Goal: Use online tool/utility: Utilize a website feature to perform a specific function

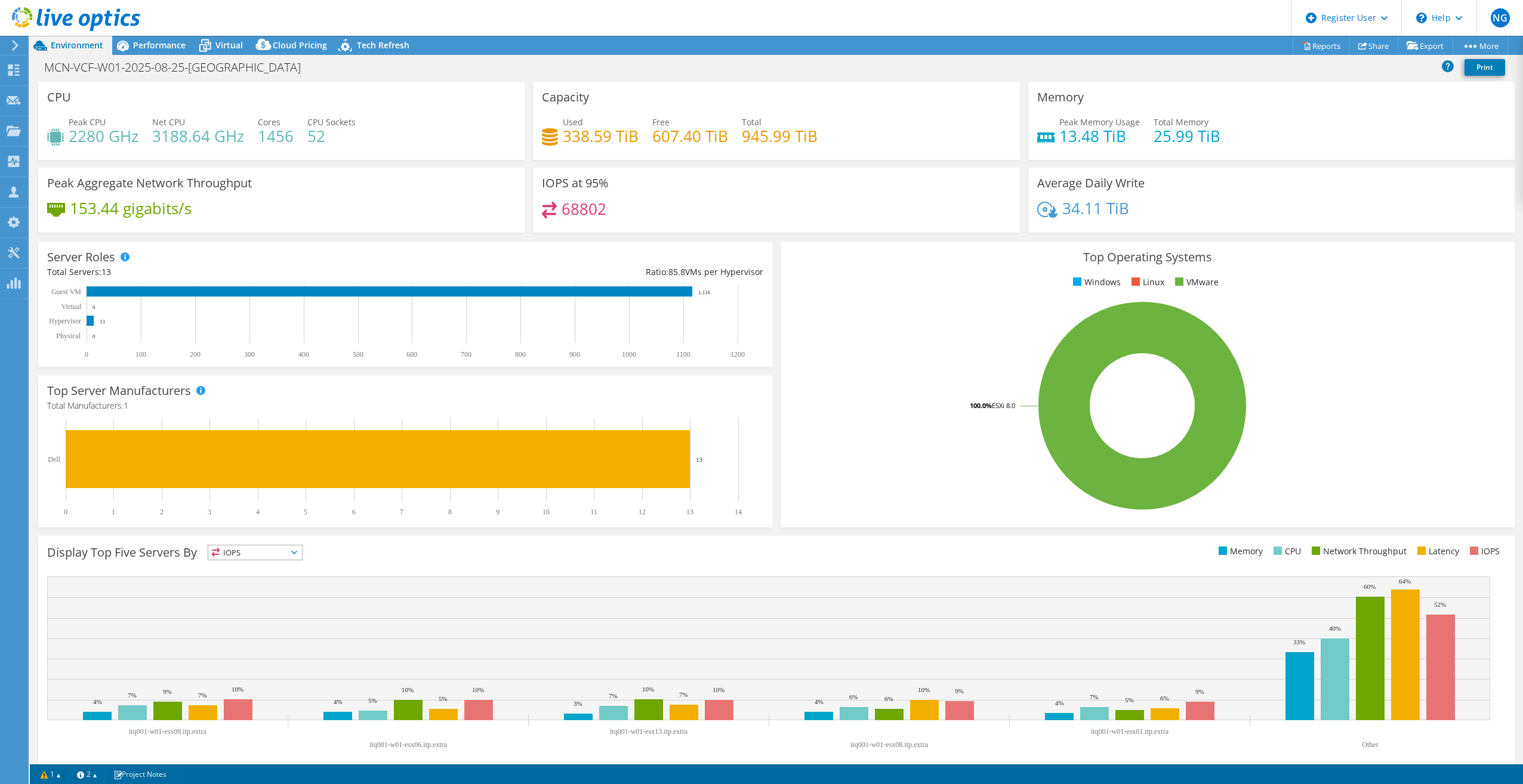
select select "[GEOGRAPHIC_DATA]"
select select "USD"
radio input "true"
radio input "false"
drag, startPoint x: 605, startPoint y: 209, endPoint x: 563, endPoint y: 208, distance: 42.0
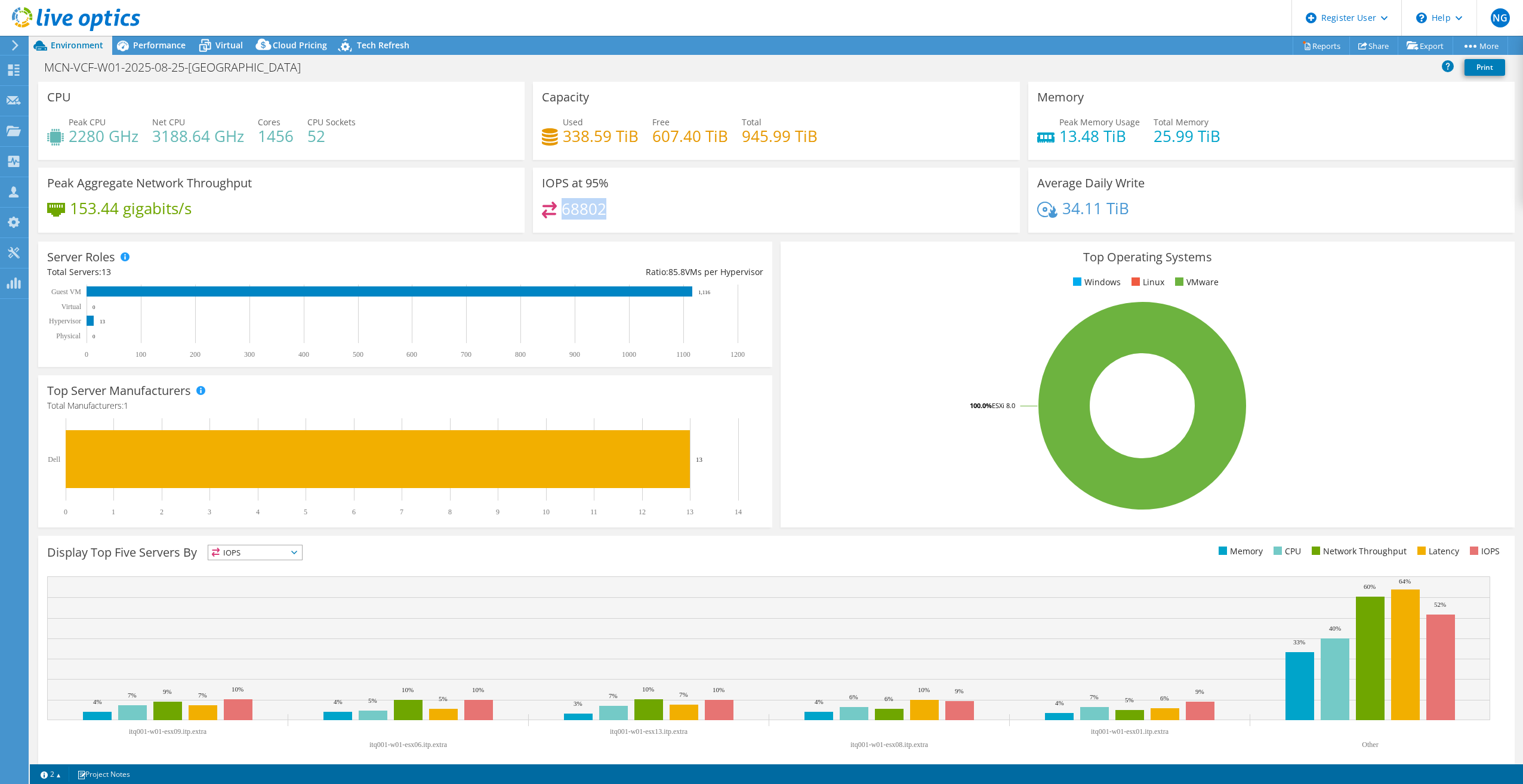
click at [563, 208] on div "68802" at bounding box center [776, 214] width 468 height 25
drag, startPoint x: 604, startPoint y: 136, endPoint x: 554, endPoint y: 135, distance: 50.0
click at [554, 135] on div "Used 338.59 TiB" at bounding box center [590, 129] width 97 height 27
click at [152, 45] on span "Performance" at bounding box center [159, 45] width 53 height 11
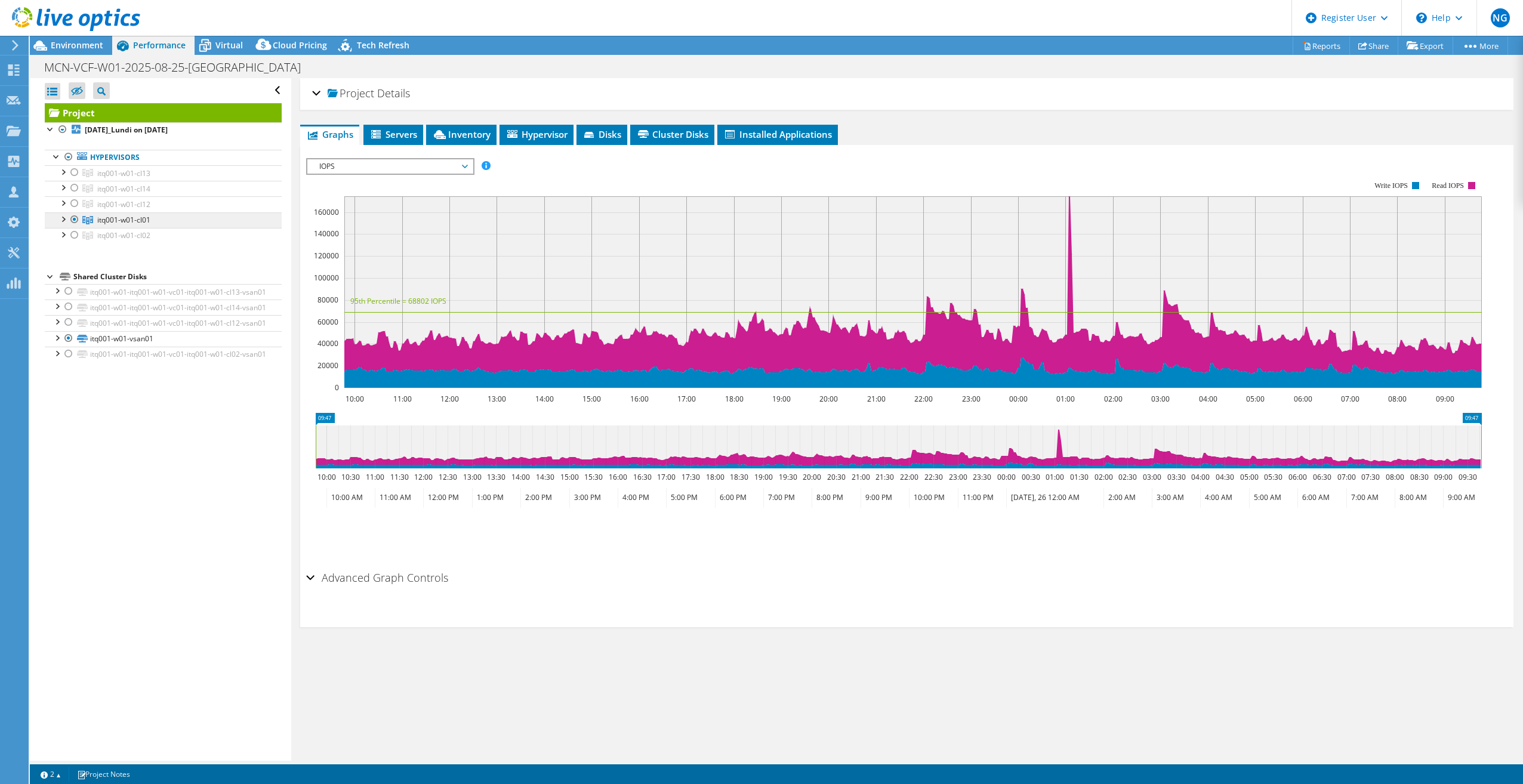
click at [144, 218] on span "itq001-w01-cl01" at bounding box center [124, 219] width 53 height 10
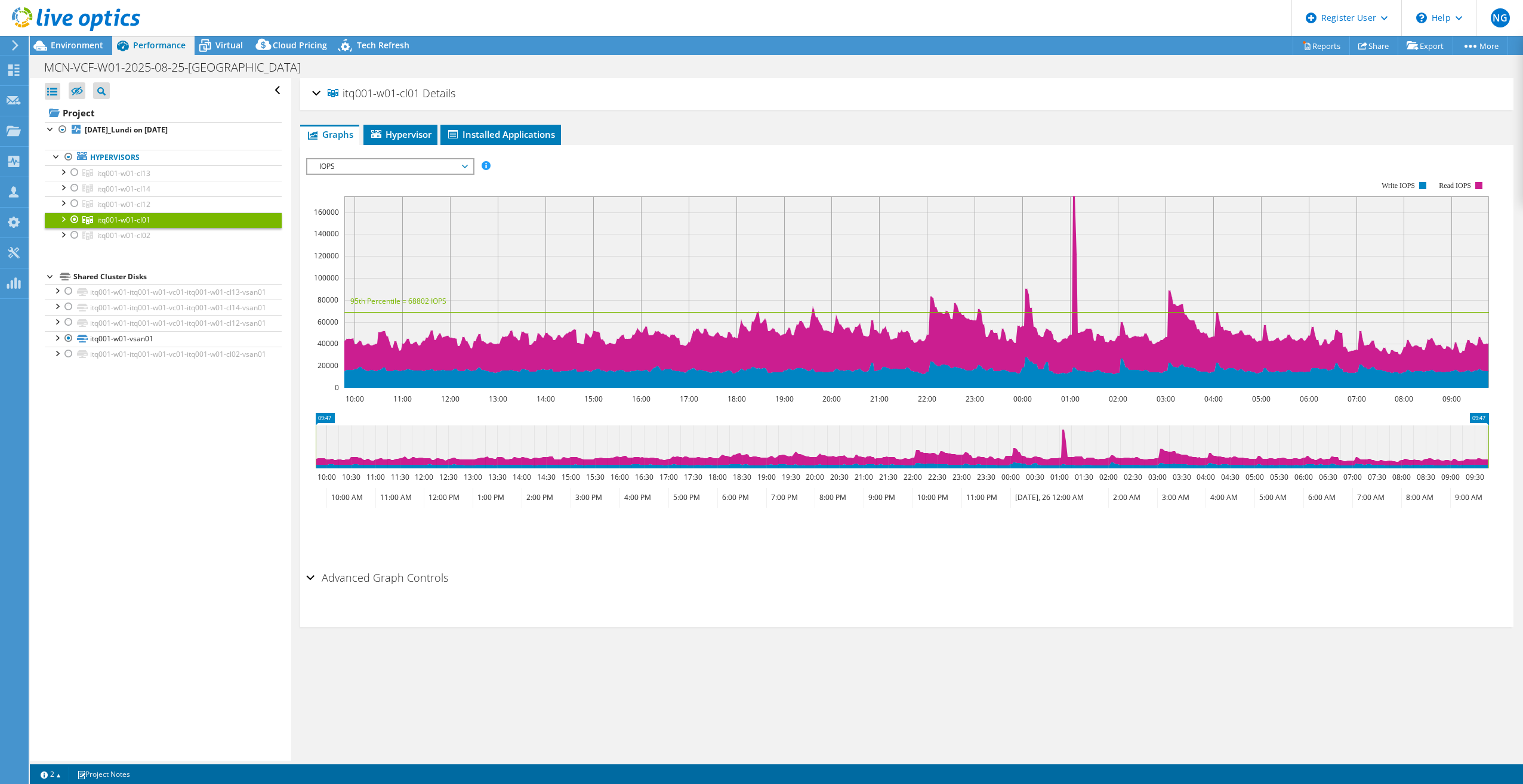
click at [427, 163] on span "IOPS" at bounding box center [390, 166] width 153 height 14
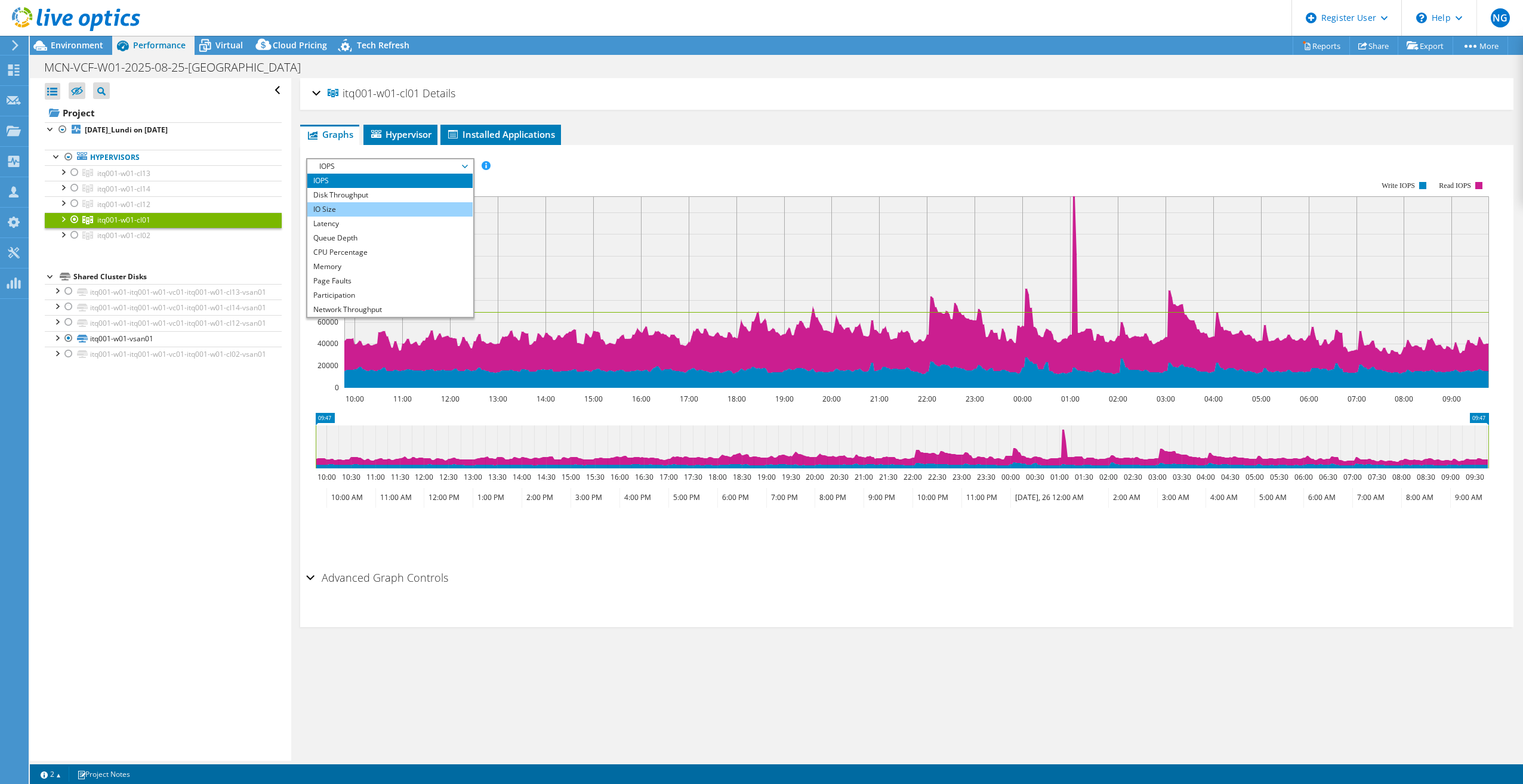
click at [397, 205] on li "IO Size" at bounding box center [390, 209] width 165 height 14
